Goal: Task Accomplishment & Management: Manage account settings

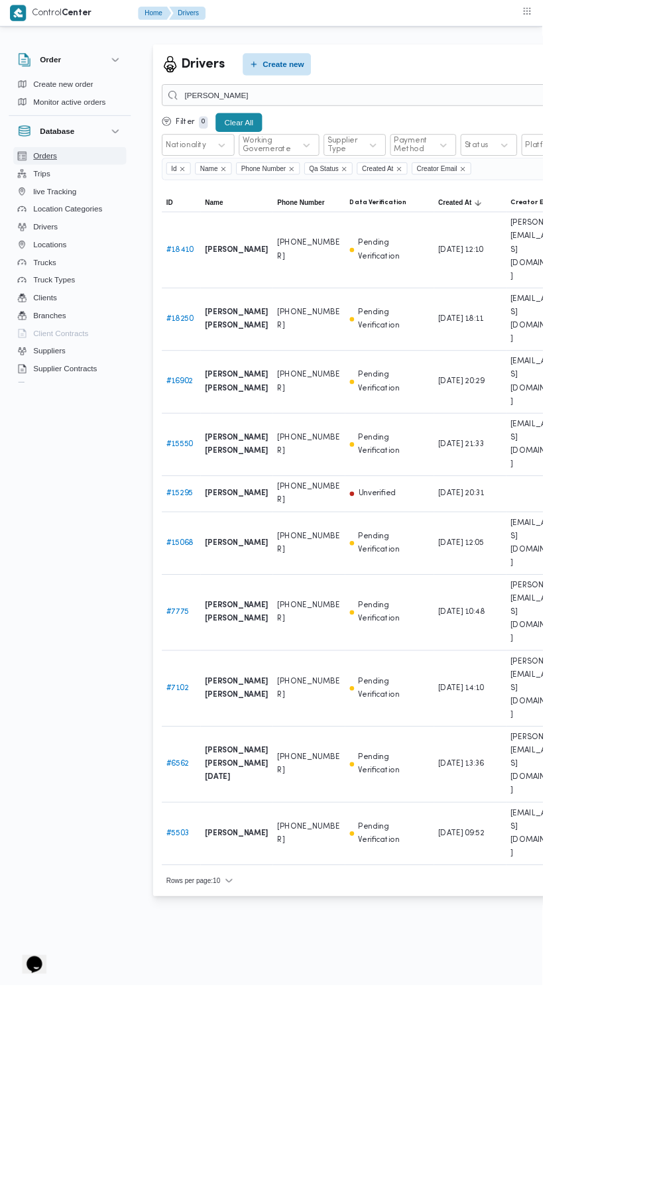
click at [54, 180] on span "Orders" at bounding box center [54, 186] width 29 height 16
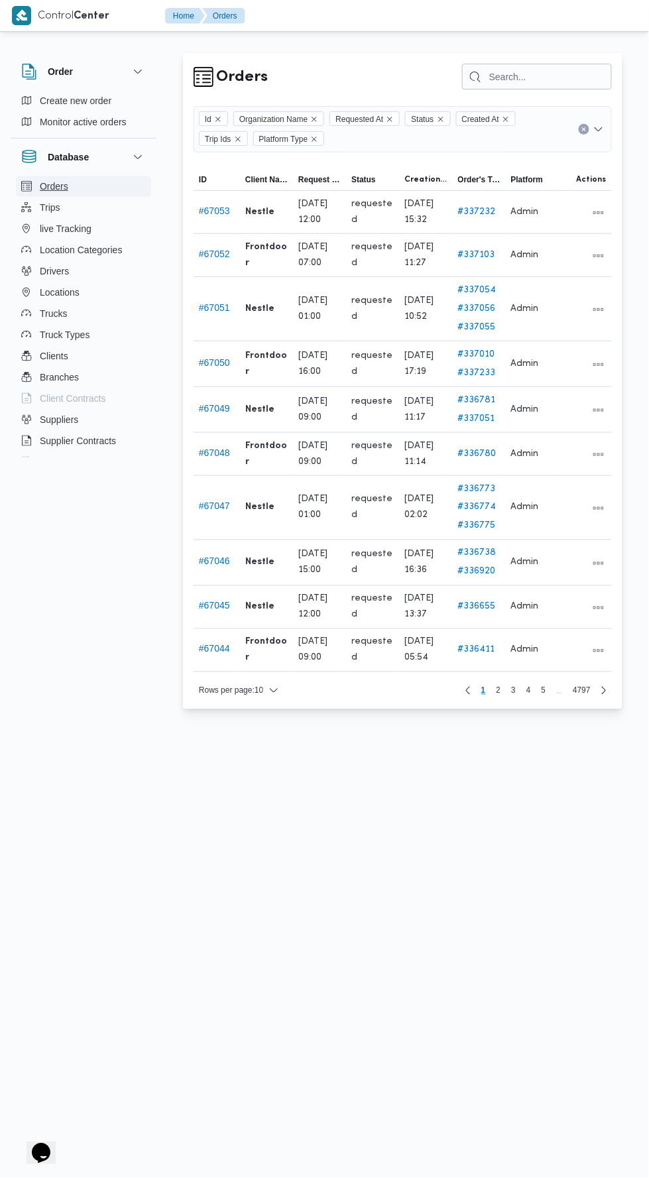
click at [45, 183] on span "Orders" at bounding box center [54, 186] width 29 height 16
click at [50, 207] on span "Trips" at bounding box center [50, 208] width 21 height 16
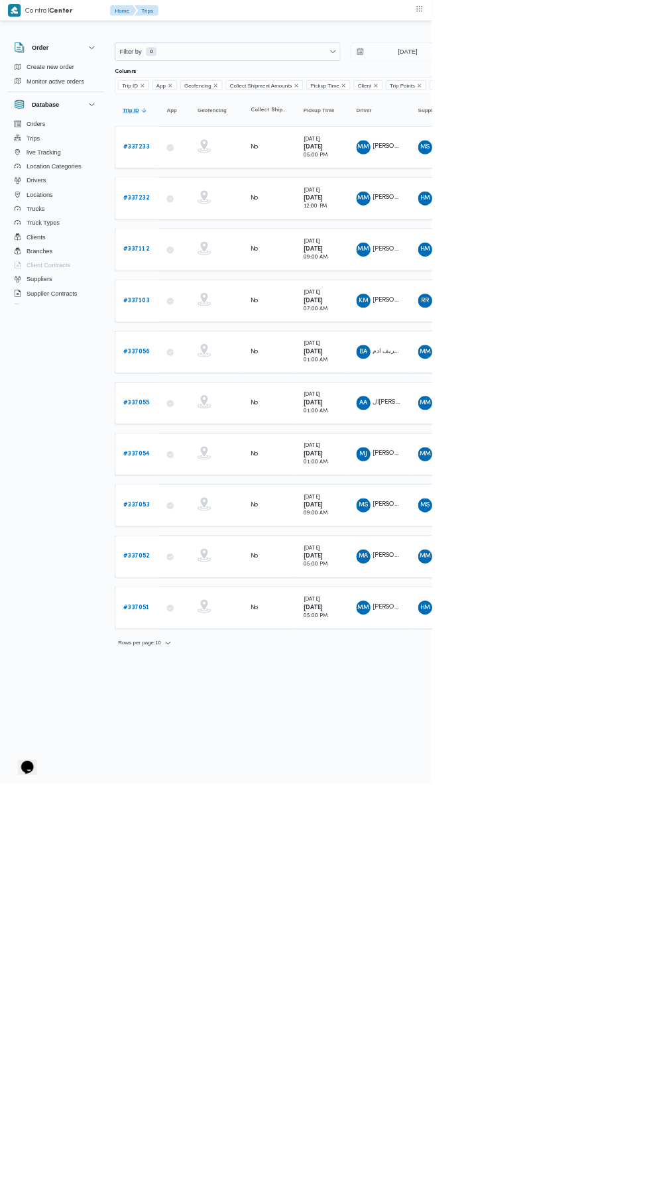
click at [204, 172] on span "Trip ID Click to sort in ascending order" at bounding box center [205, 165] width 53 height 21
click at [212, 294] on b "# 334458" at bounding box center [205, 298] width 40 height 9
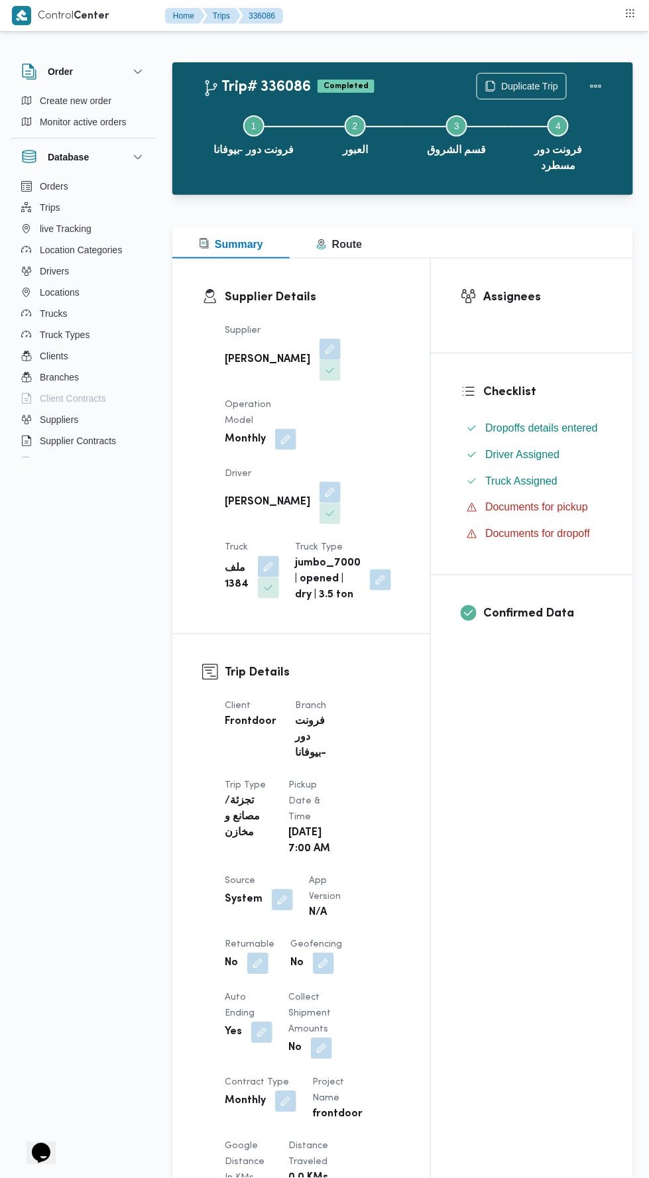
click at [273, 911] on button "button" at bounding box center [282, 900] width 21 height 21
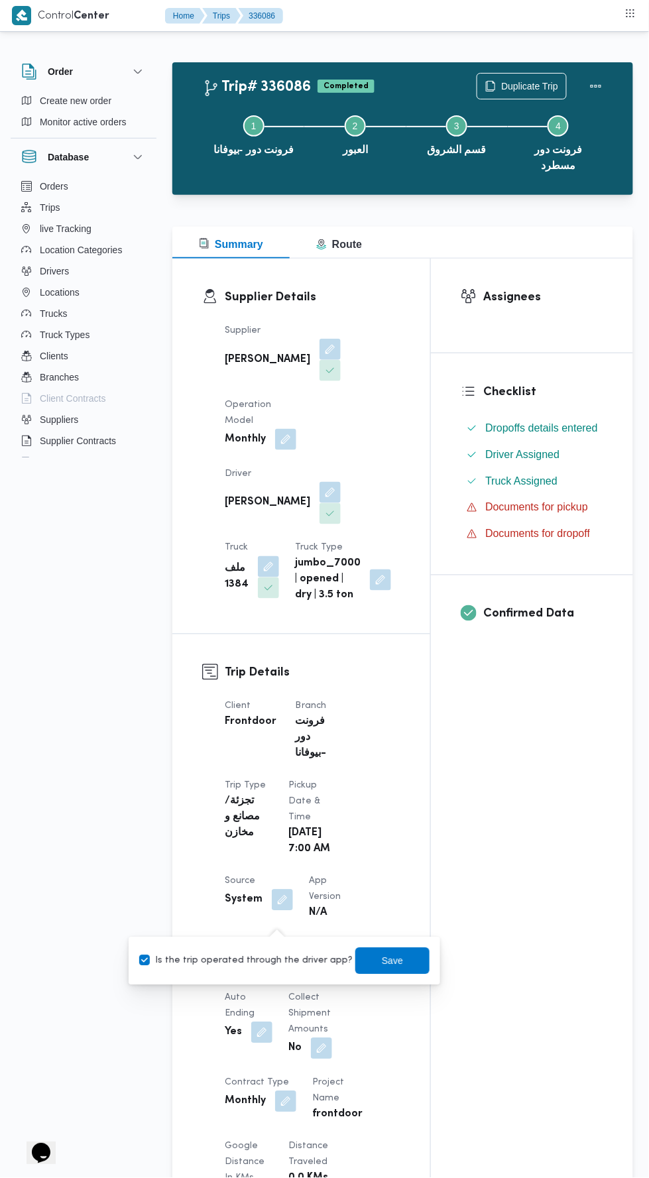
click at [261, 983] on div "You are in a dialog. To close this dialog, hit escape. Is the trip operated thr…" at bounding box center [285, 962] width 312 height 48
click at [301, 968] on label "Is the trip operated through the driver app?" at bounding box center [245, 961] width 213 height 16
checkbox input "false"
click at [392, 959] on span "Save" at bounding box center [392, 961] width 74 height 27
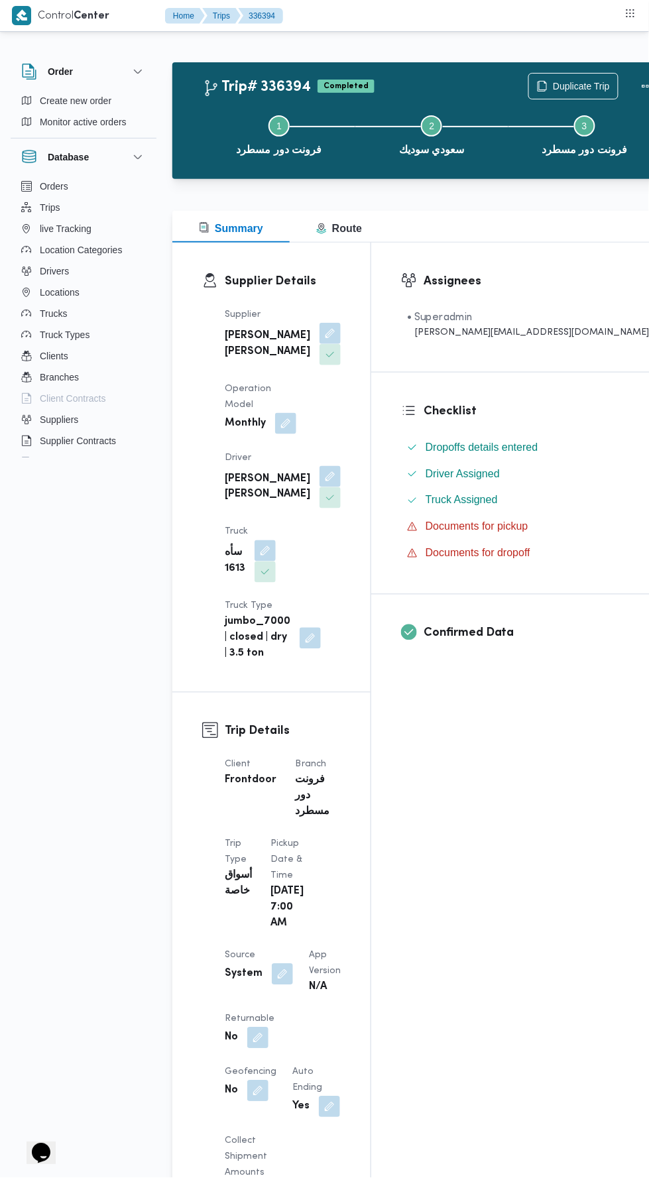
click at [289, 964] on button "button" at bounding box center [282, 974] width 21 height 21
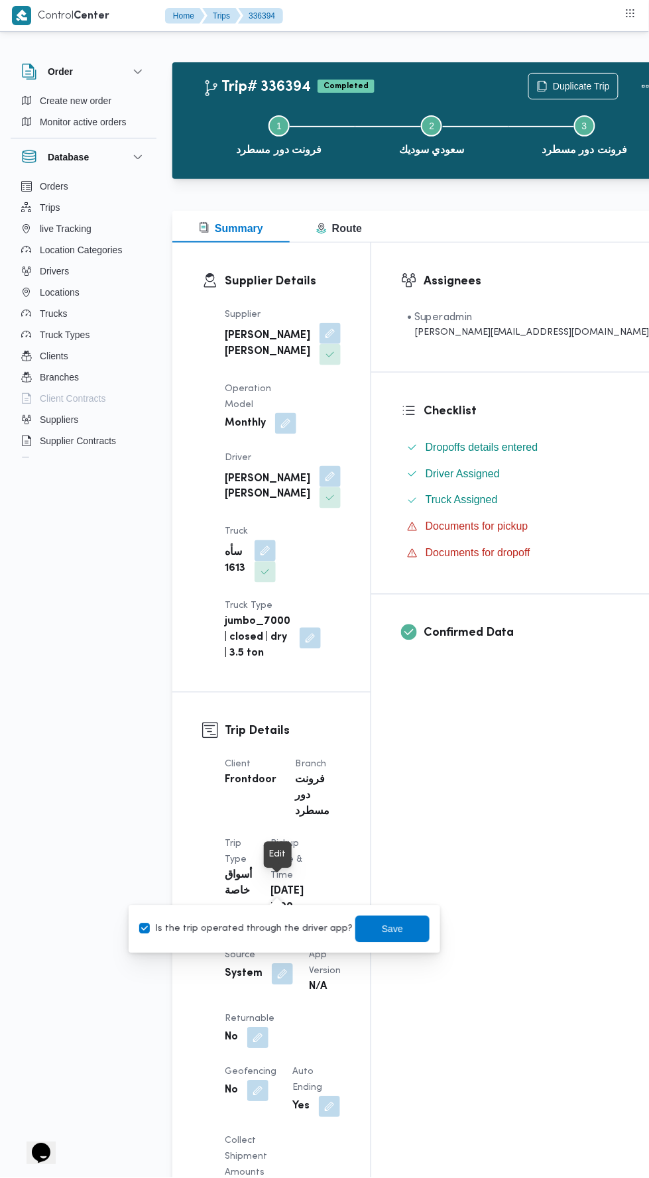
click at [275, 936] on label "Is the trip operated through the driver app?" at bounding box center [245, 930] width 213 height 16
checkbox input "false"
click at [382, 928] on span "Save" at bounding box center [392, 930] width 21 height 16
